Goal: Information Seeking & Learning: Find specific page/section

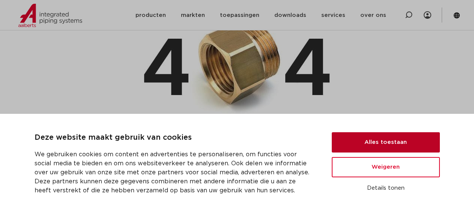
click at [375, 137] on button "Alles toestaan" at bounding box center [386, 142] width 108 height 20
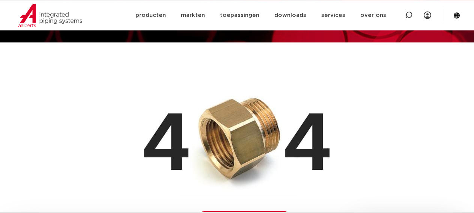
scroll to position [77, 0]
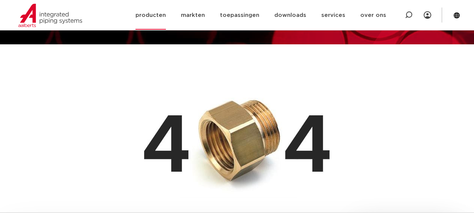
click at [149, 15] on link "producten" at bounding box center [150, 15] width 30 height 29
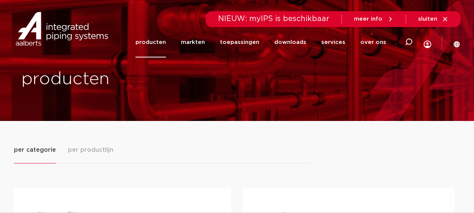
click at [460, 40] on div "Zoeken NIEUW: myIPS is beschikbaar meer info sluiten producten markten toepassi…" at bounding box center [285, 28] width 348 height 57
click at [458, 42] on icon at bounding box center [456, 44] width 7 height 7
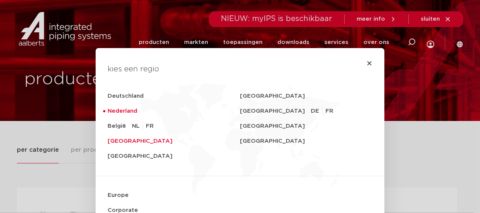
click at [114, 141] on link "United Kingdom" at bounding box center [174, 141] width 132 height 15
click at [128, 142] on link "United Kingdom" at bounding box center [174, 141] width 132 height 15
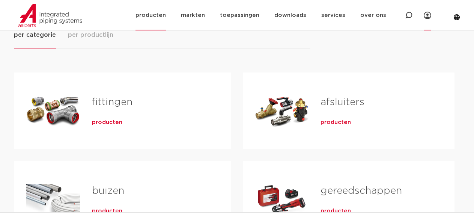
scroll to position [115, 0]
click at [425, 16] on icon at bounding box center [427, 16] width 8 height 8
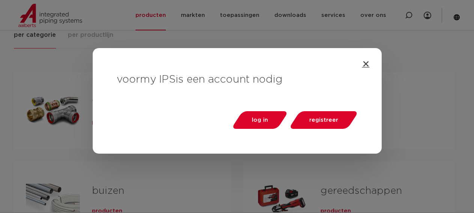
click at [366, 63] on icon "Close" at bounding box center [366, 64] width 8 height 8
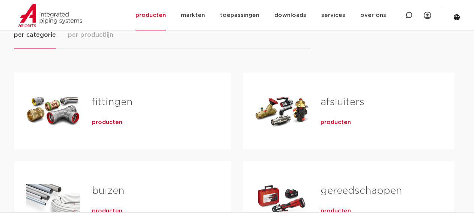
click at [455, 31] on div "per categorie per productlijn fittingen producten buizen producten" at bounding box center [237, 184] width 446 height 308
click at [456, 16] on icon at bounding box center [456, 17] width 6 height 6
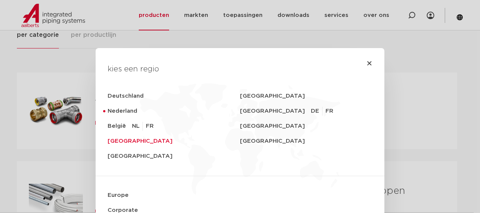
click at [117, 143] on link "United Kingdom" at bounding box center [174, 141] width 132 height 15
click at [367, 64] on icon "Close" at bounding box center [369, 63] width 6 height 6
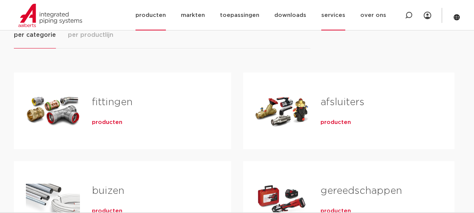
click at [341, 18] on link "services" at bounding box center [333, 15] width 24 height 30
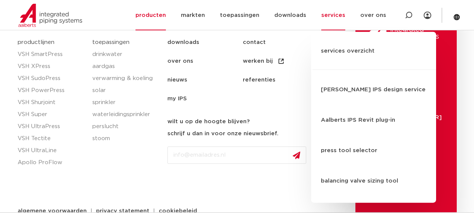
scroll to position [497, 0]
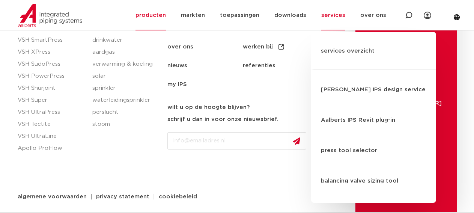
click at [310, 180] on li "CAPTCHA" at bounding box center [239, 169] width 145 height 29
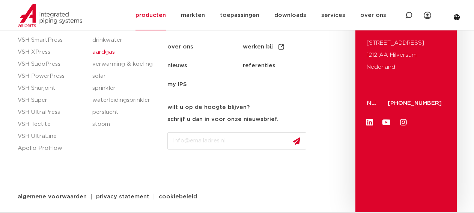
scroll to position [470, 0]
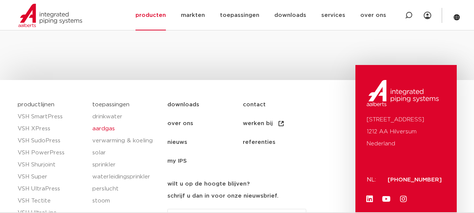
scroll to position [383, 0]
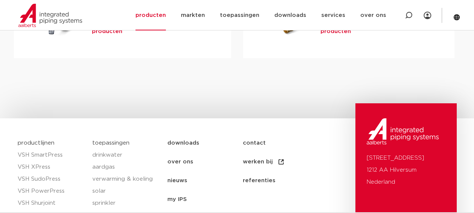
click at [247, 142] on link "contact" at bounding box center [280, 143] width 75 height 19
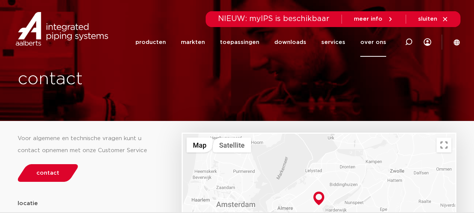
drag, startPoint x: 443, startPoint y: 20, endPoint x: 447, endPoint y: 33, distance: 13.8
click at [443, 20] on icon at bounding box center [444, 19] width 7 height 7
click at [445, 18] on icon at bounding box center [444, 19] width 7 height 7
click at [339, 43] on link "services" at bounding box center [333, 42] width 24 height 29
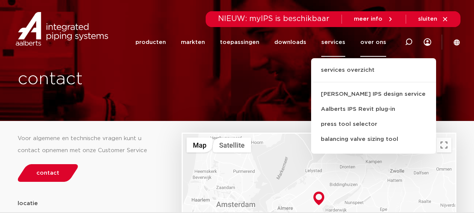
drag, startPoint x: 215, startPoint y: 46, endPoint x: 186, endPoint y: 46, distance: 28.5
click at [210, 46] on li "markten" at bounding box center [192, 42] width 39 height 29
click at [186, 46] on li "markten" at bounding box center [192, 42] width 39 height 29
click at [157, 45] on link "producten" at bounding box center [150, 42] width 30 height 29
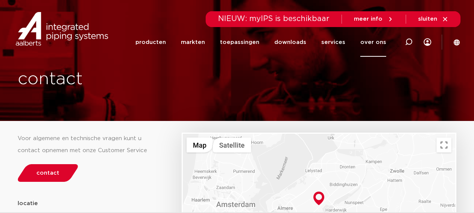
scroll to position [242, 0]
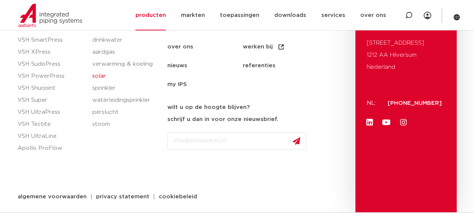
scroll to position [459, 0]
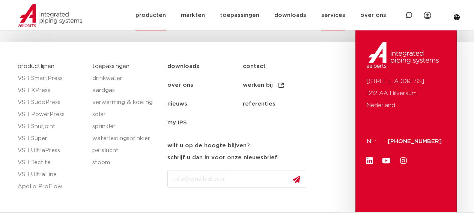
click at [341, 15] on link "services" at bounding box center [333, 15] width 24 height 30
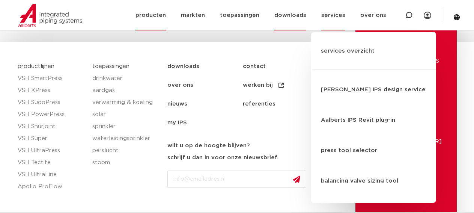
click at [293, 20] on link "downloads" at bounding box center [290, 15] width 32 height 30
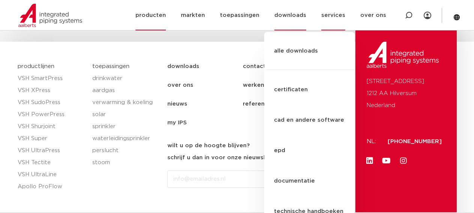
click at [335, 15] on link "services" at bounding box center [333, 15] width 24 height 30
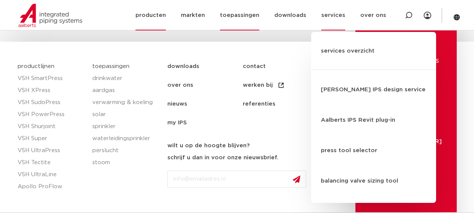
click at [257, 17] on link "toepassingen" at bounding box center [239, 15] width 39 height 30
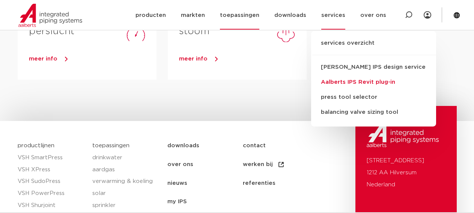
scroll to position [536, 0]
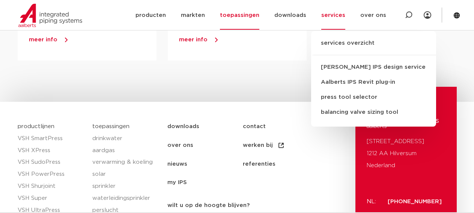
click at [319, 152] on ul "downloads contact over ons werken bij nieuws referenties my IPS" at bounding box center [259, 154] width 184 height 75
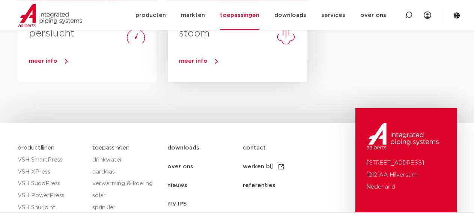
scroll to position [481, 0]
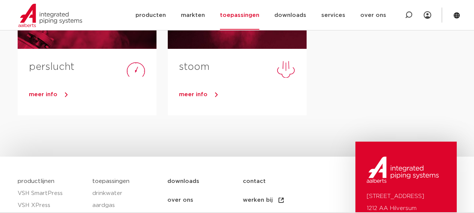
click at [255, 179] on link "contact" at bounding box center [280, 181] width 75 height 19
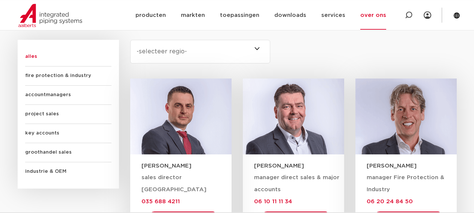
scroll to position [421, 0]
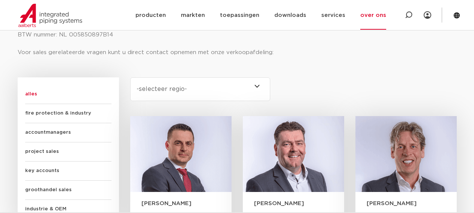
click at [130, 77] on select "-selecteer regio- Heel Nederland (7) Overijssel (3) Brabant (2) Drenthe (2) Gro…" at bounding box center [200, 89] width 140 height 24
click at [214, 95] on select "-selecteer regio- Heel Nederland (7) Overijssel (3) Brabant (2) Drenthe (2) Gro…" at bounding box center [200, 89] width 140 height 24
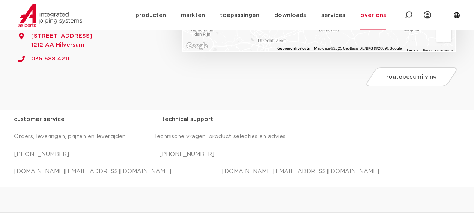
scroll to position [191, 0]
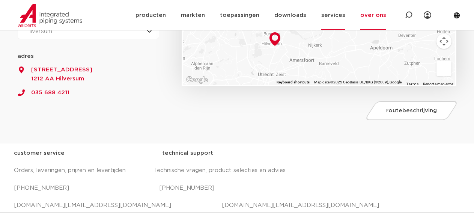
click at [328, 17] on link "services" at bounding box center [333, 15] width 24 height 29
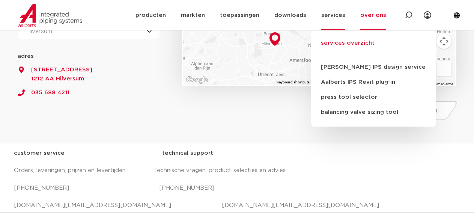
click at [351, 42] on link "services overzicht" at bounding box center [373, 47] width 125 height 17
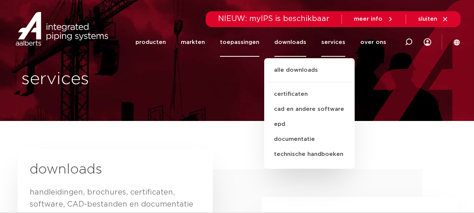
click at [258, 40] on link "toepassingen" at bounding box center [239, 42] width 39 height 29
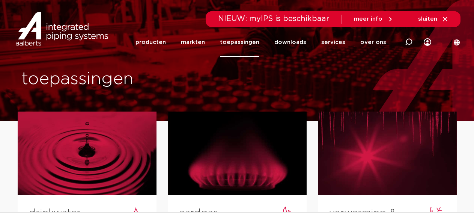
click at [443, 20] on icon at bounding box center [445, 19] width 4 height 4
click at [205, 44] on link "markten" at bounding box center [193, 42] width 24 height 29
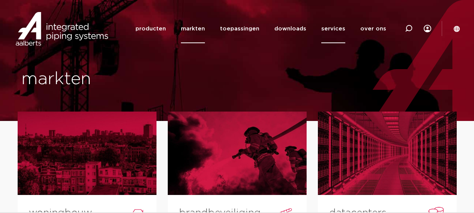
click at [339, 28] on link "services" at bounding box center [333, 28] width 24 height 29
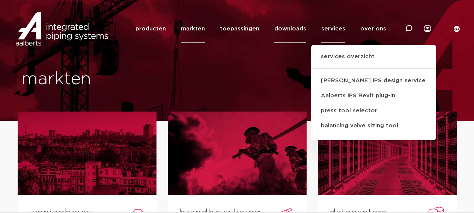
click at [294, 29] on link "downloads" at bounding box center [290, 28] width 32 height 29
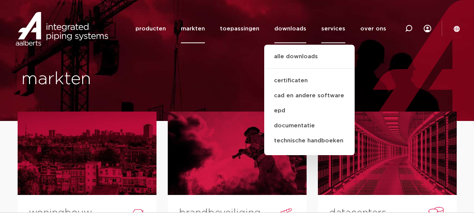
click at [335, 30] on link "services" at bounding box center [333, 28] width 24 height 29
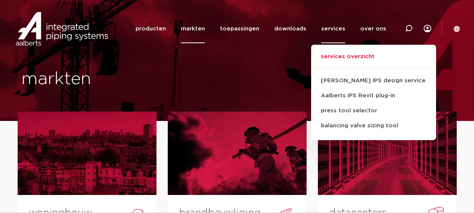
click at [342, 57] on link "services overzicht" at bounding box center [373, 60] width 125 height 17
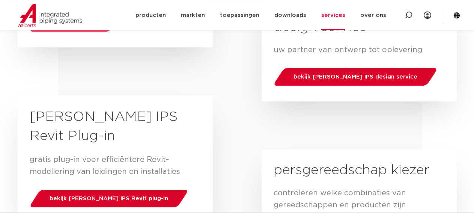
scroll to position [230, 0]
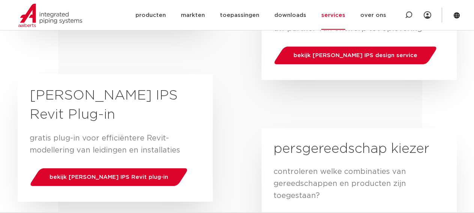
click at [341, 14] on link "services" at bounding box center [333, 15] width 24 height 29
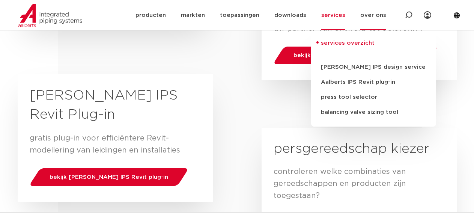
click at [384, 13] on link "over ons" at bounding box center [373, 15] width 26 height 29
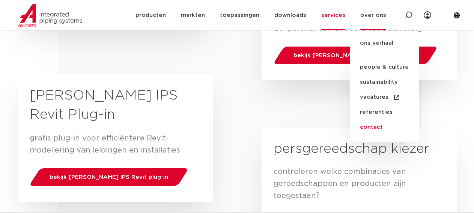
click at [378, 128] on link "contact" at bounding box center [384, 127] width 69 height 15
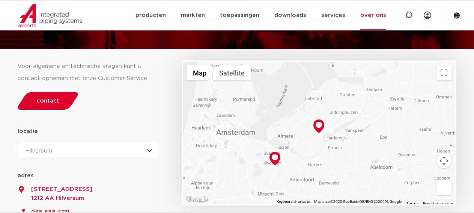
scroll to position [38, 0]
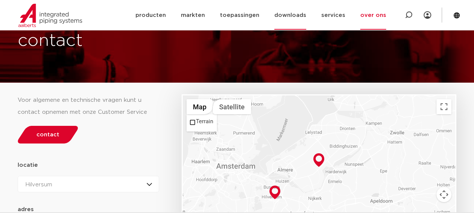
click at [301, 14] on link "downloads" at bounding box center [290, 15] width 32 height 29
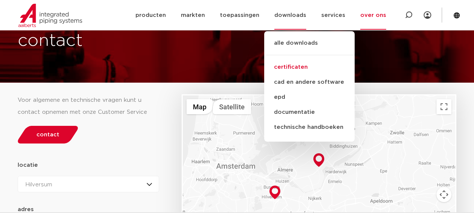
click at [301, 65] on link "certificaten" at bounding box center [309, 67] width 90 height 15
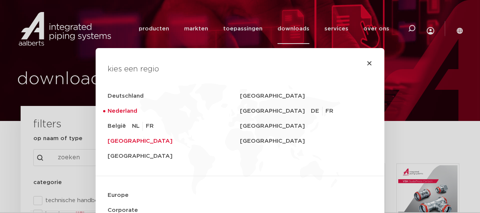
click at [119, 139] on link "[GEOGRAPHIC_DATA]" at bounding box center [174, 141] width 132 height 15
